Goal: Check status: Check status

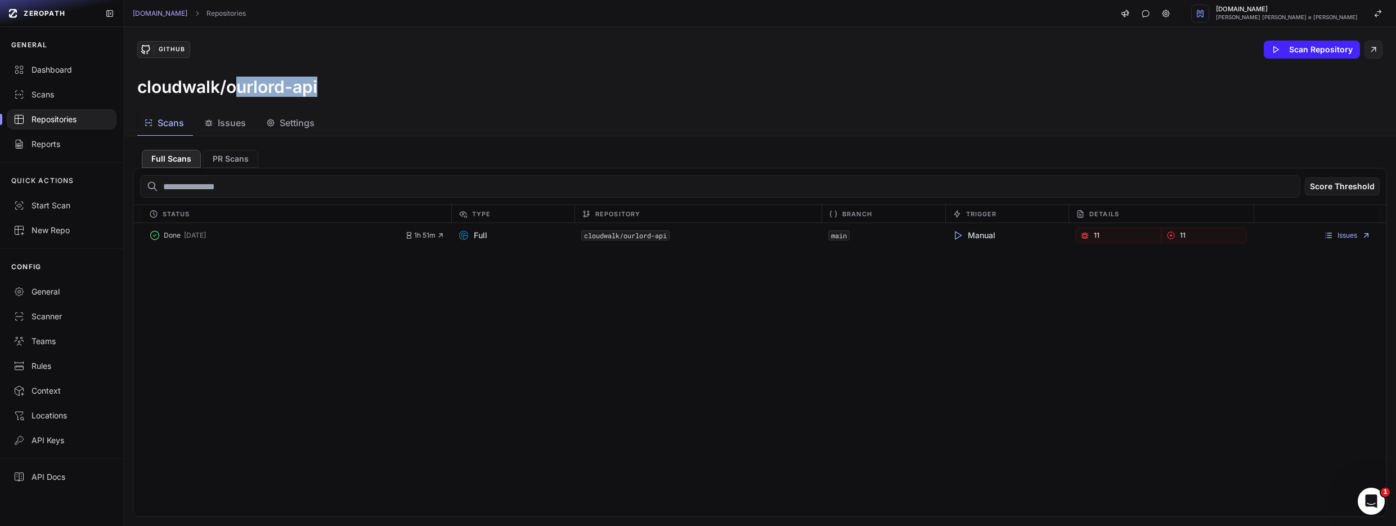
drag, startPoint x: 318, startPoint y: 86, endPoint x: 252, endPoint y: 136, distance: 82.7
click at [238, 96] on div "cloudwalk/ourlord-api" at bounding box center [759, 87] width 1245 height 20
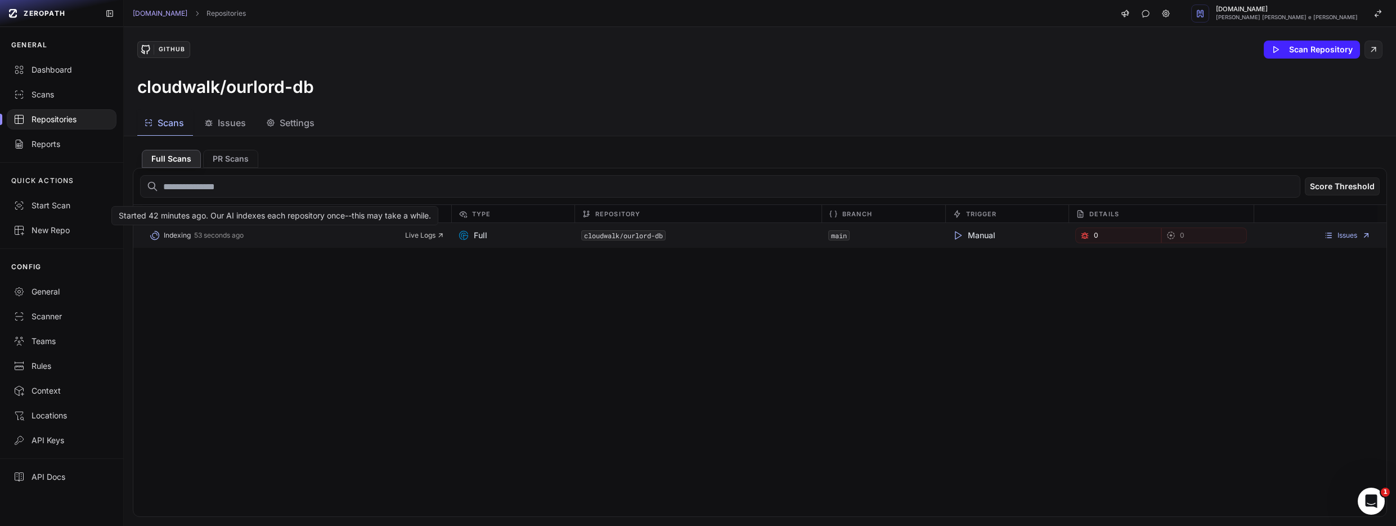
drag, startPoint x: 166, startPoint y: 236, endPoint x: 201, endPoint y: 236, distance: 35.5
click at [206, 238] on button "Indexing 53 seconds ago" at bounding box center [277, 235] width 256 height 16
drag, startPoint x: 267, startPoint y: 234, endPoint x: 167, endPoint y: 239, distance: 100.8
click at [167, 239] on button "Errored 40 minutes ago" at bounding box center [276, 235] width 255 height 16
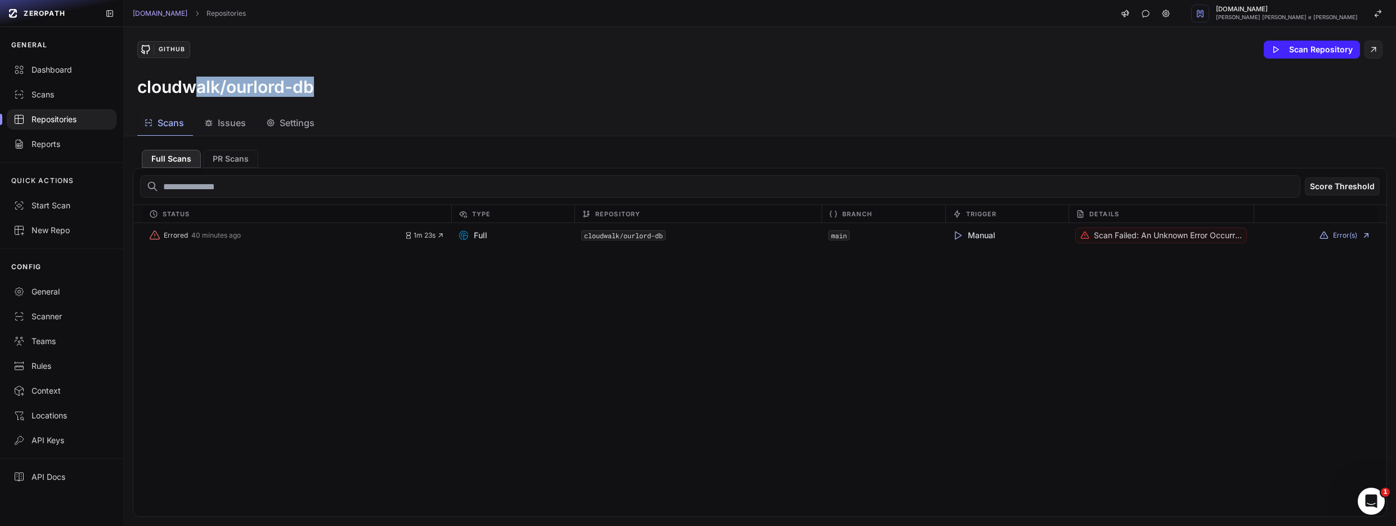
drag, startPoint x: 223, startPoint y: 86, endPoint x: 193, endPoint y: 84, distance: 30.4
click at [193, 84] on div "cloudwalk/ourlord-db" at bounding box center [759, 87] width 1245 height 20
